Goal: Information Seeking & Learning: Find specific fact

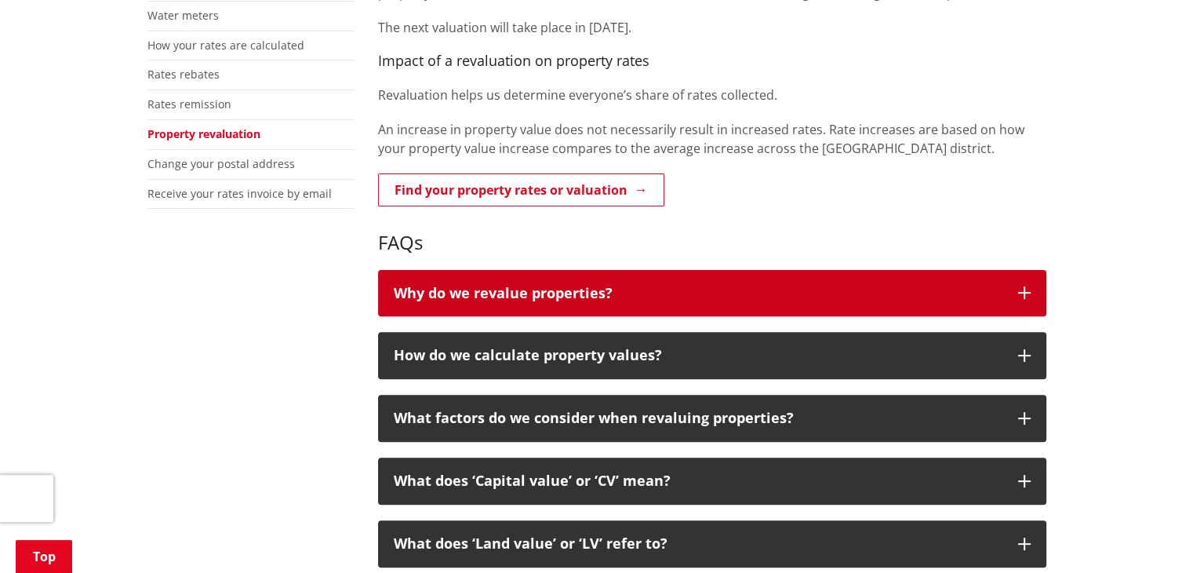
scroll to position [471, 0]
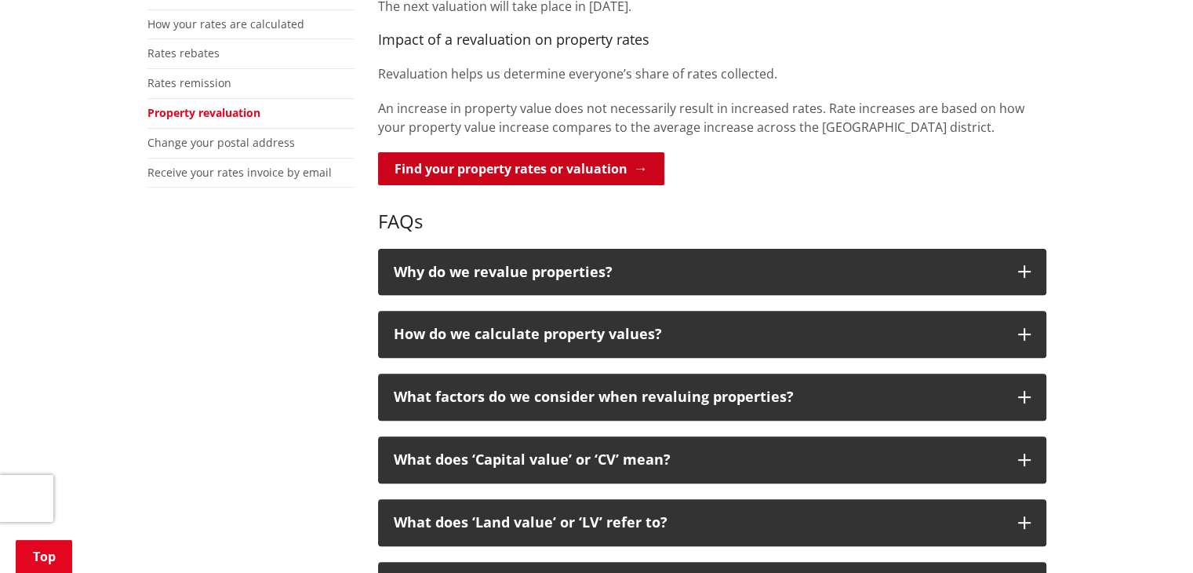
click at [529, 170] on link "Find your property rates or valuation" at bounding box center [521, 168] width 286 height 33
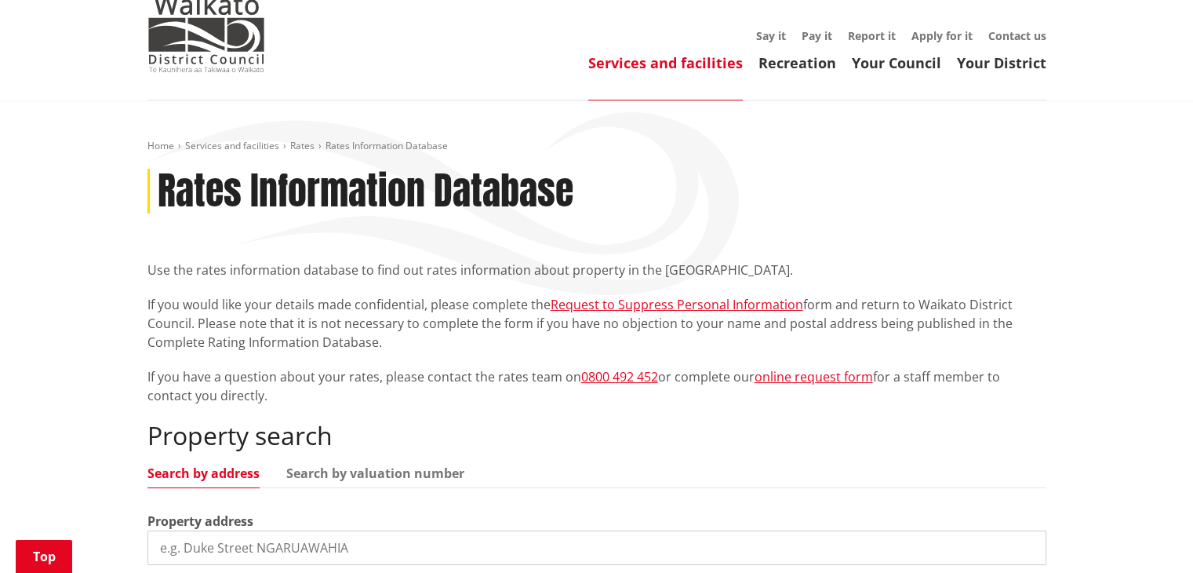
scroll to position [314, 0]
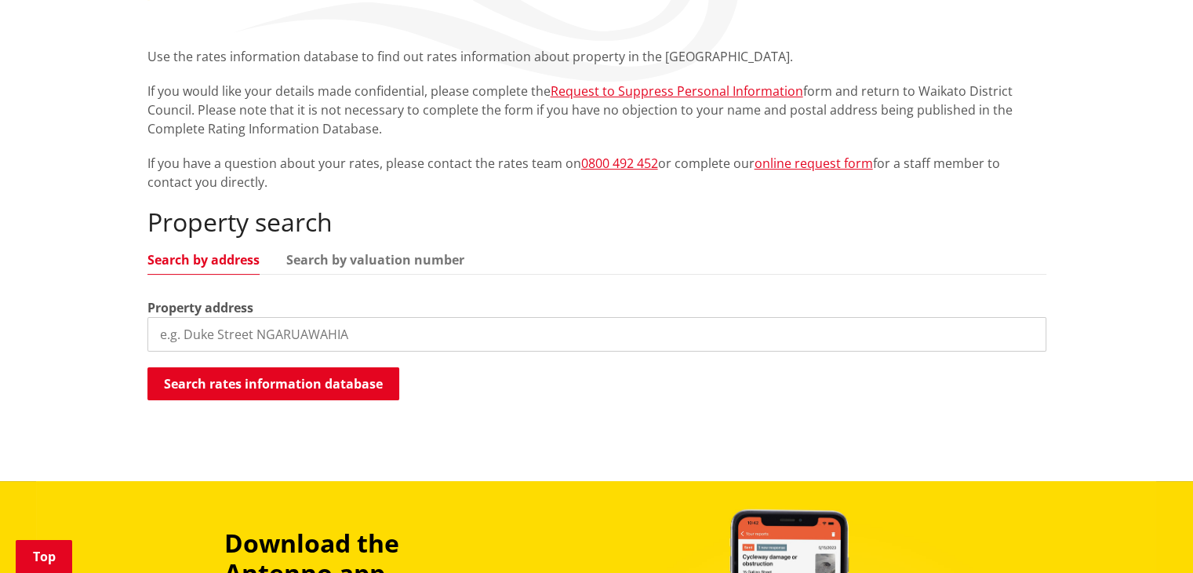
click at [424, 347] on input "search" at bounding box center [596, 334] width 899 height 35
type input "f"
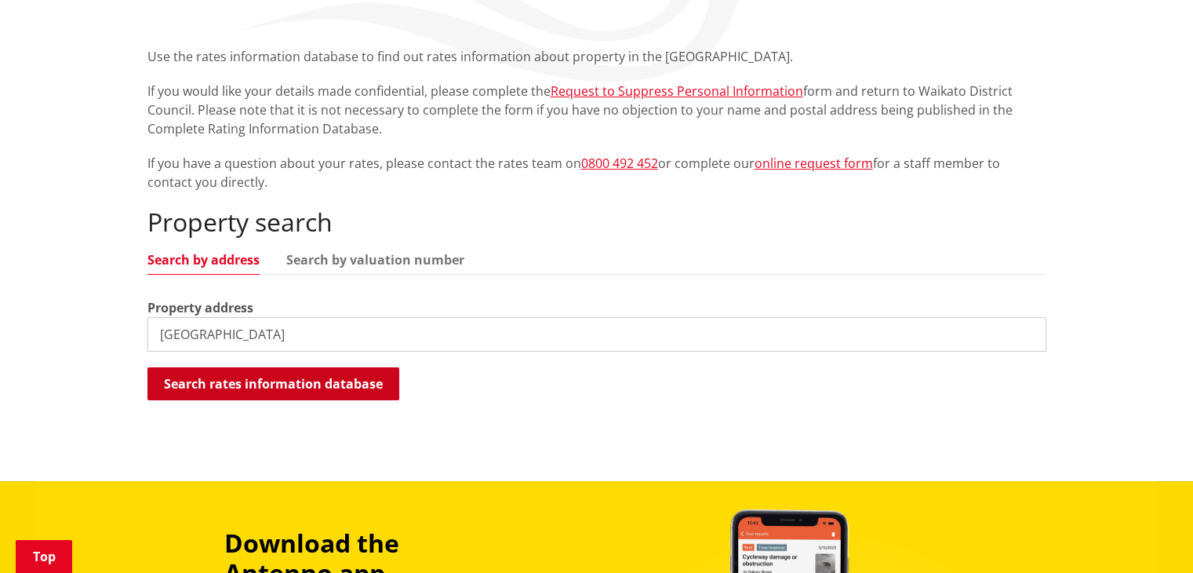
click at [293, 380] on button "Search rates information database" at bounding box center [273, 383] width 252 height 33
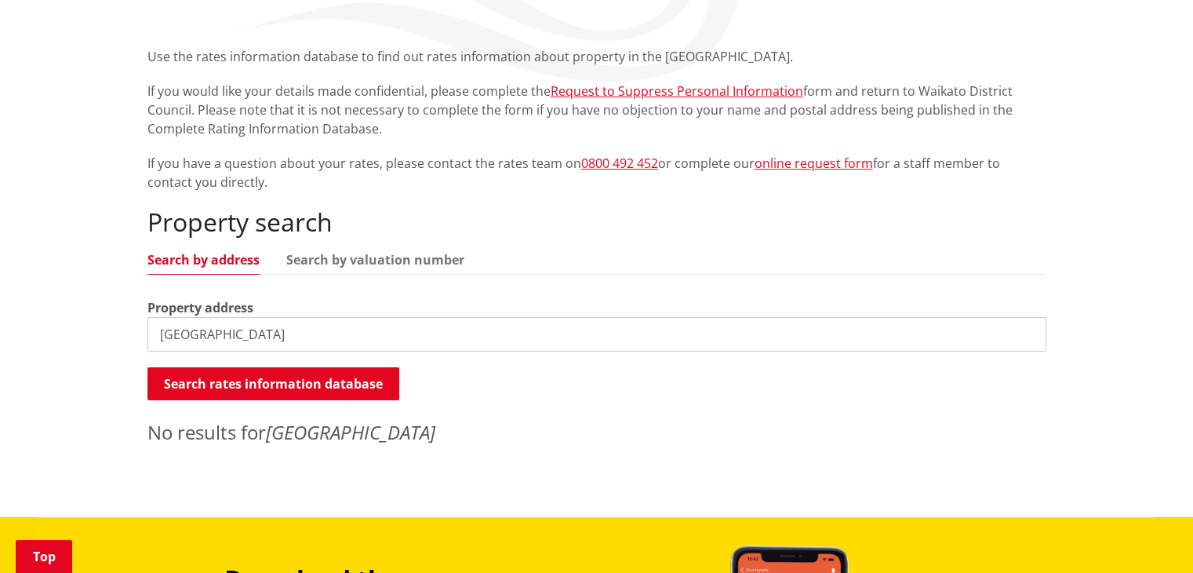
drag, startPoint x: 304, startPoint y: 337, endPoint x: 50, endPoint y: 327, distance: 253.5
click at [50, 327] on div "Home Services and facilities Rates Rates Information Database Rates Information…" at bounding box center [596, 202] width 1193 height 630
type input "[STREET_ADDRESS]"
click at [258, 387] on button "Search rates information database" at bounding box center [273, 383] width 252 height 33
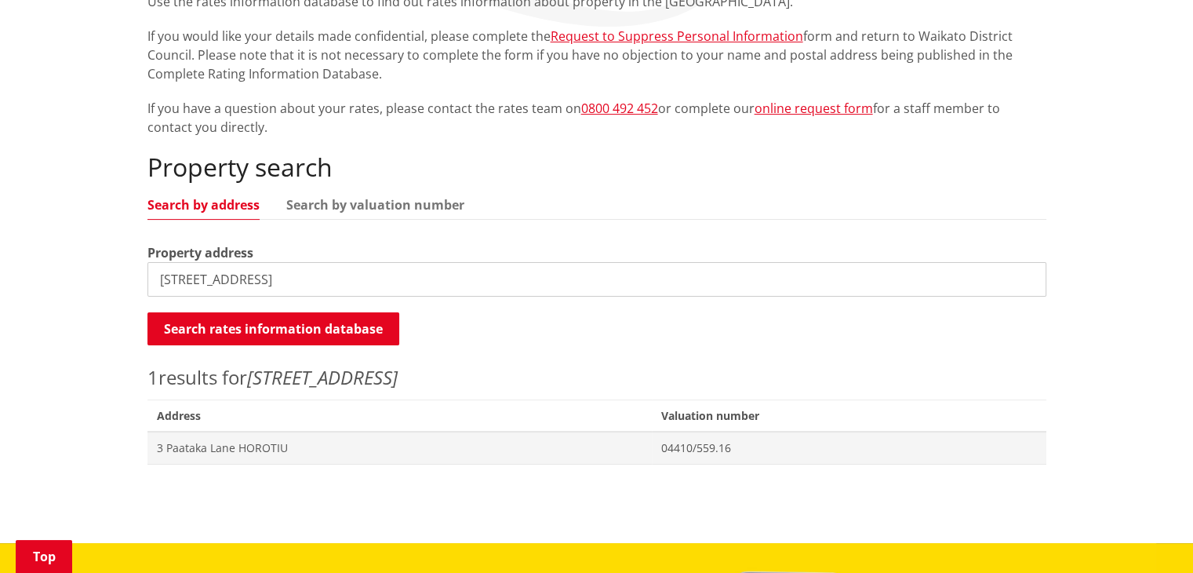
scroll to position [392, 0]
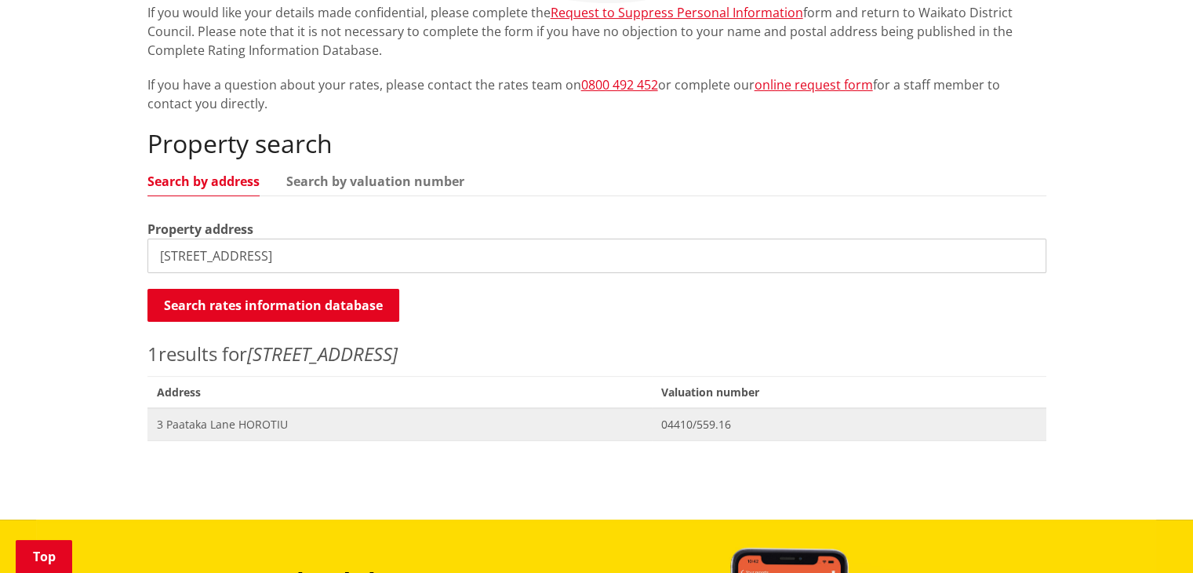
click at [235, 427] on span "3 Paataka Lane HOROTIU" at bounding box center [400, 424] width 486 height 16
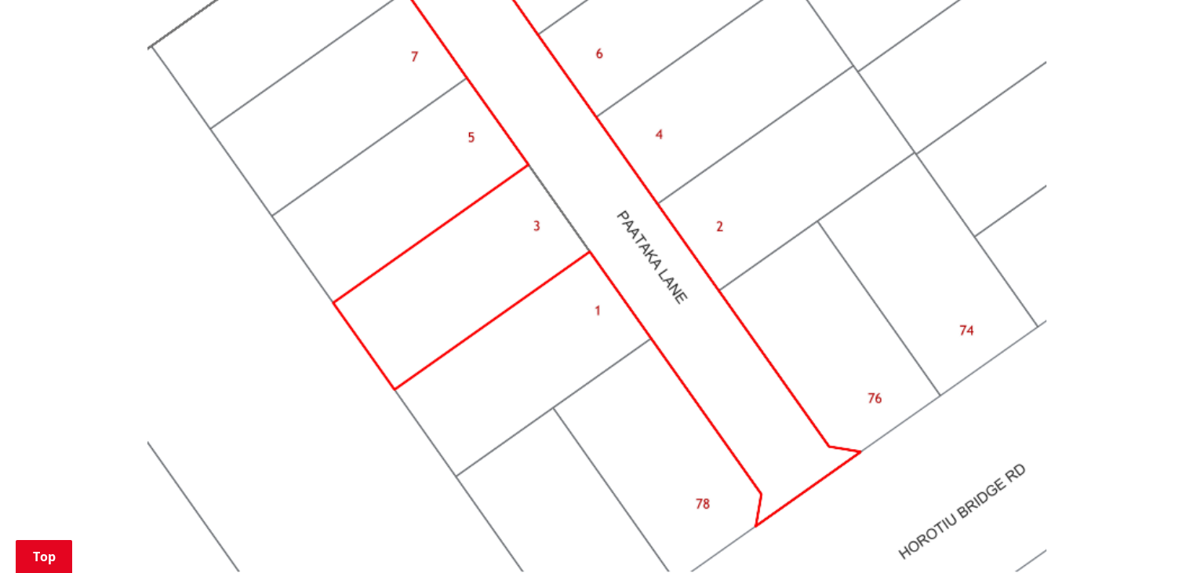
scroll to position [1569, 0]
